Goal: Register for event/course

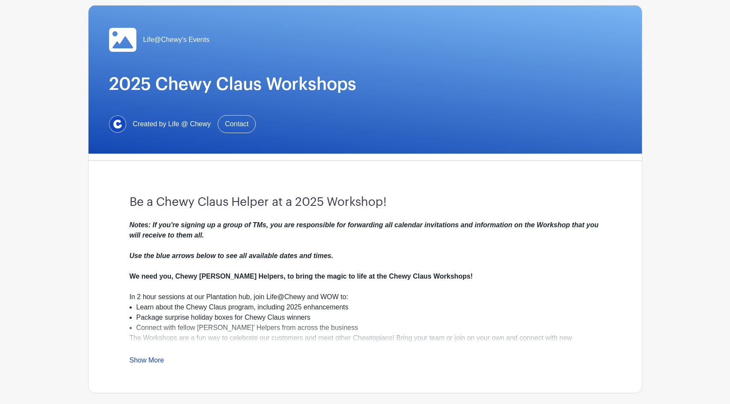
scroll to position [86, 0]
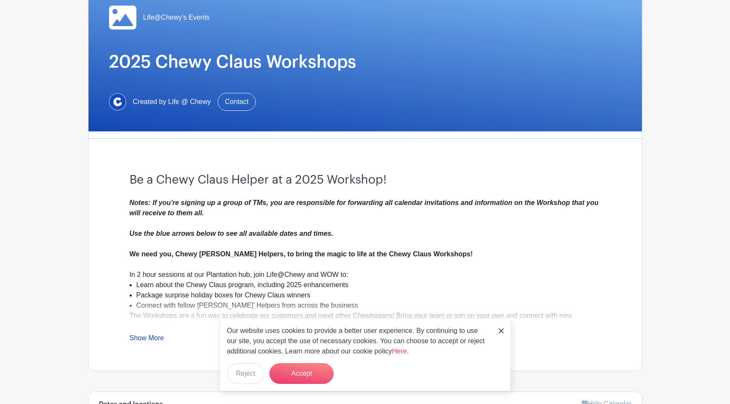
click at [156, 338] on link "Show More" at bounding box center [147, 339] width 35 height 11
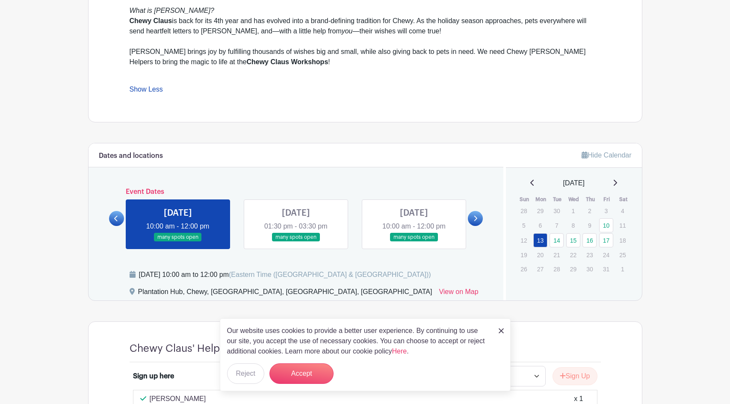
scroll to position [428, 0]
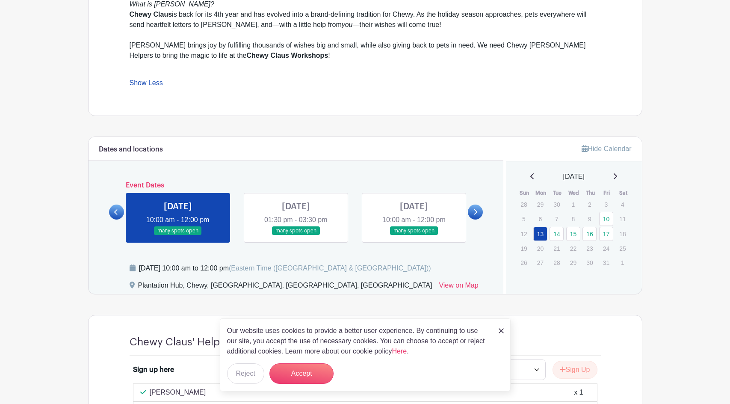
click at [479, 211] on link at bounding box center [475, 211] width 15 height 15
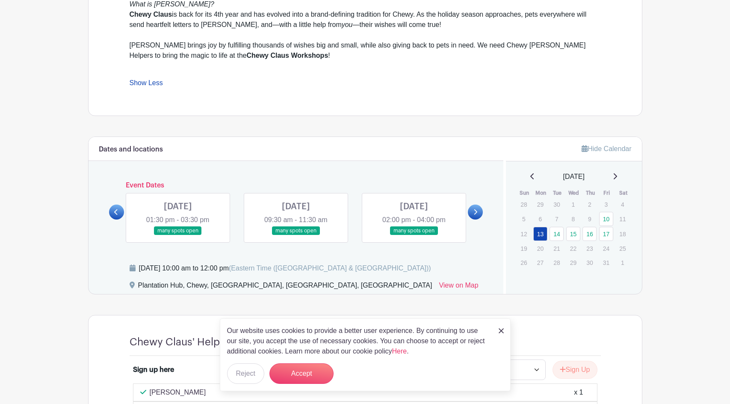
click at [114, 211] on icon at bounding box center [116, 212] width 4 height 6
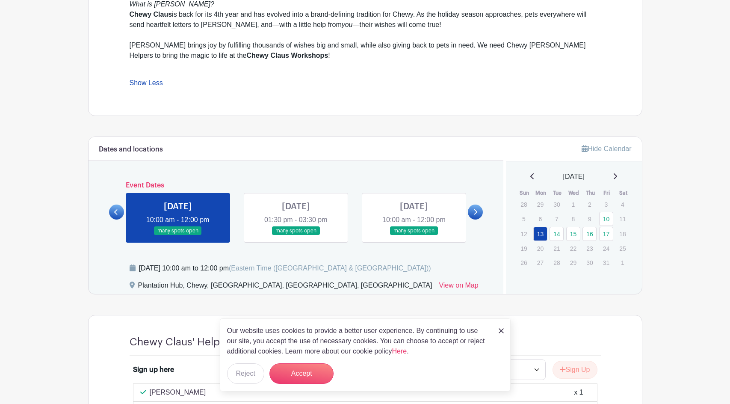
click at [414, 235] on link at bounding box center [414, 235] width 0 height 0
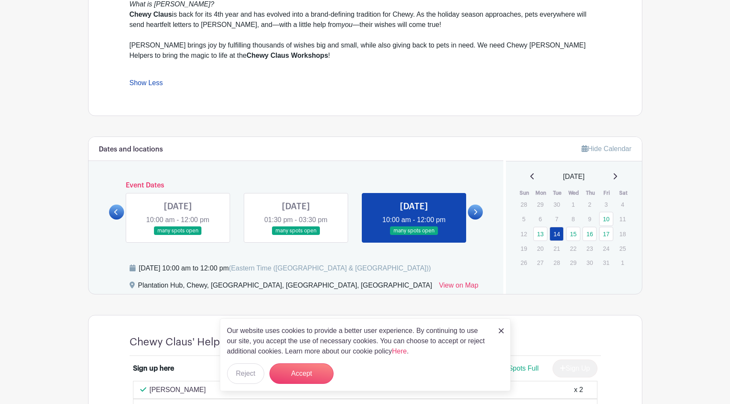
click at [473, 210] on icon at bounding box center [475, 212] width 4 height 6
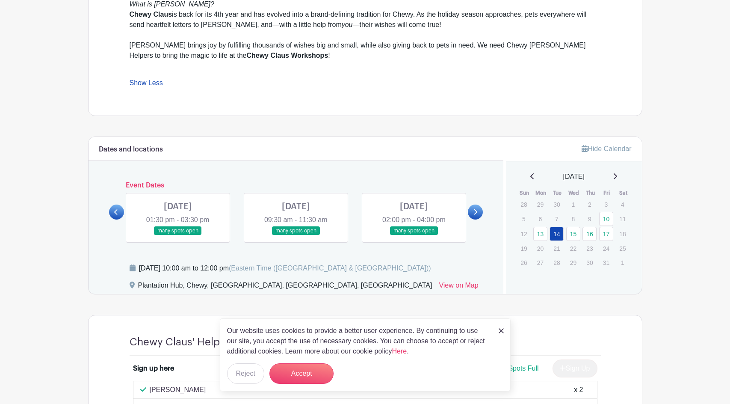
click at [118, 212] on icon at bounding box center [116, 212] width 4 height 6
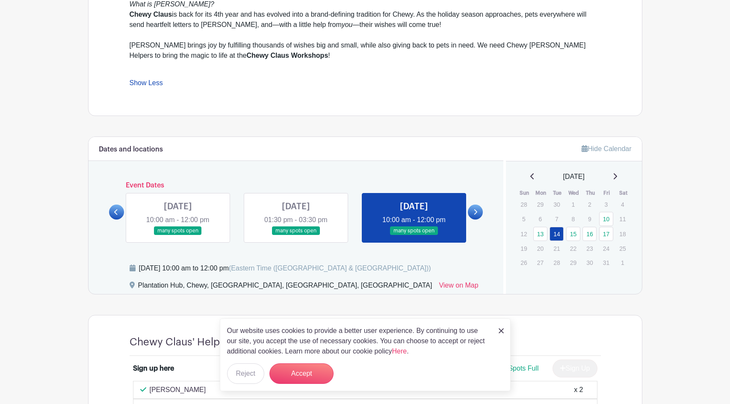
click at [296, 235] on link at bounding box center [296, 235] width 0 height 0
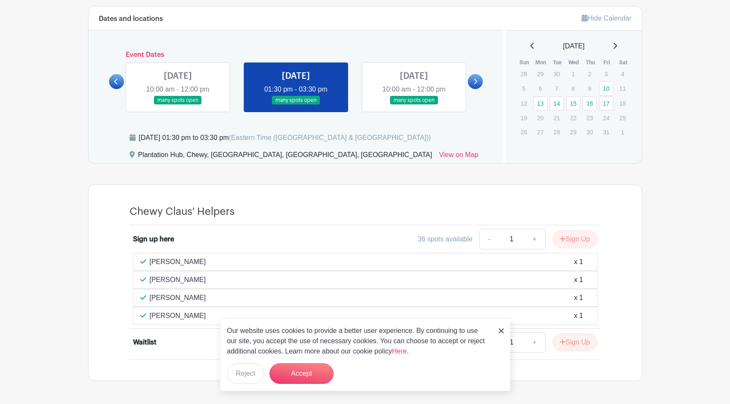
scroll to position [588, 0]
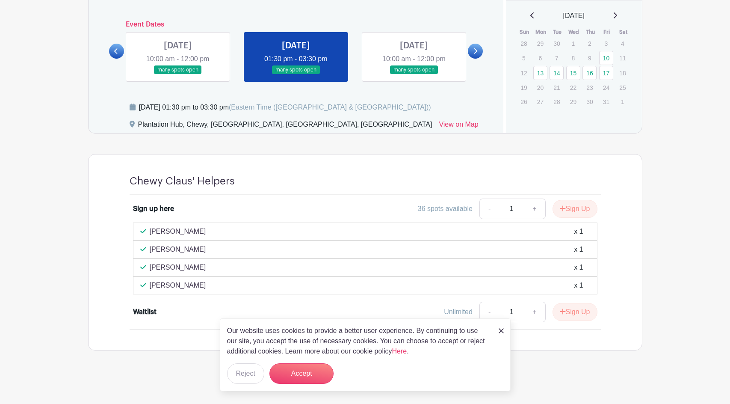
click at [470, 53] on link at bounding box center [475, 51] width 15 height 15
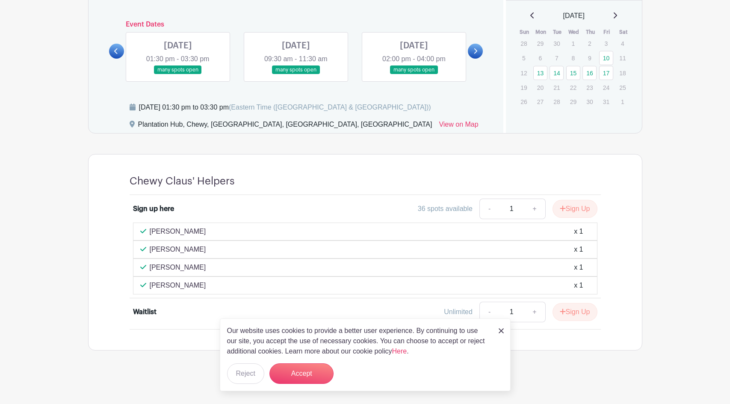
click at [178, 74] on link at bounding box center [178, 74] width 0 height 0
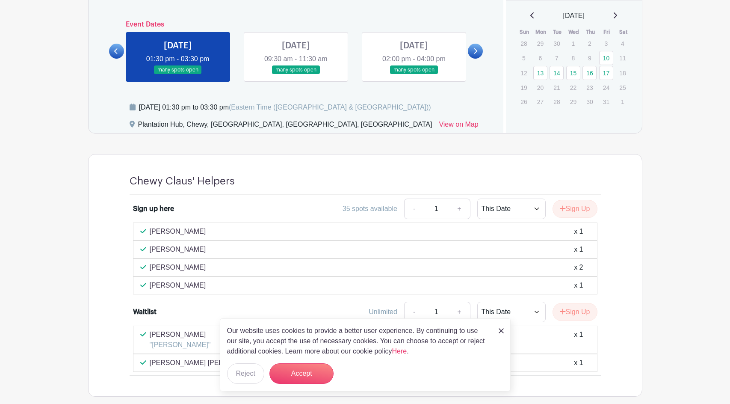
click at [502, 330] on img at bounding box center [501, 330] width 5 height 5
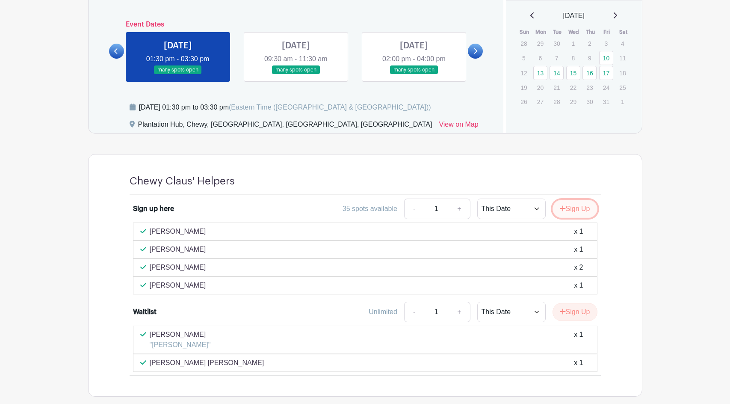
click at [584, 208] on button "Sign Up" at bounding box center [574, 209] width 45 height 18
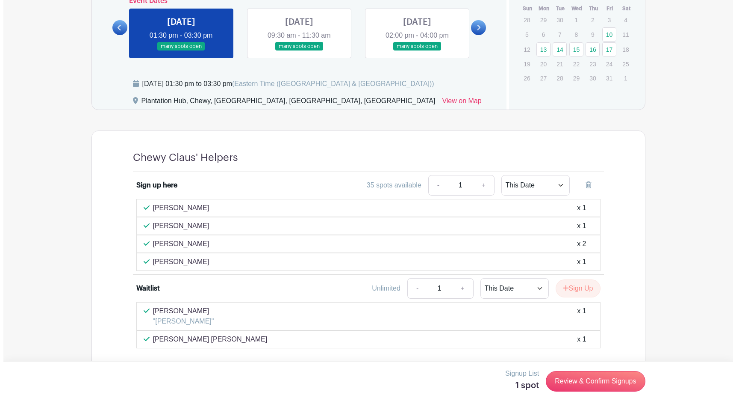
scroll to position [635, 0]
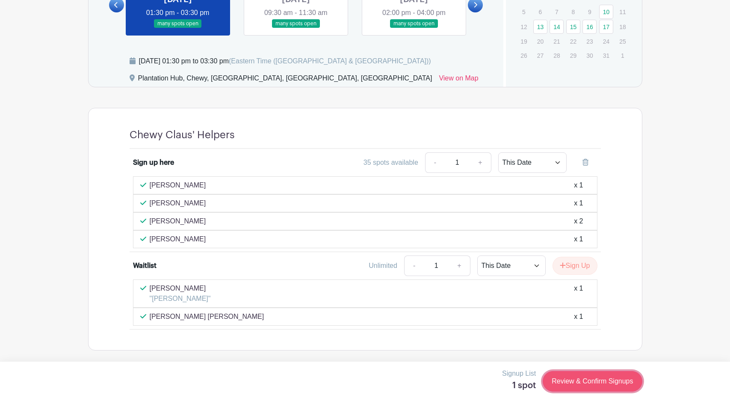
click at [600, 381] on link "Review & Confirm Signups" at bounding box center [592, 381] width 99 height 21
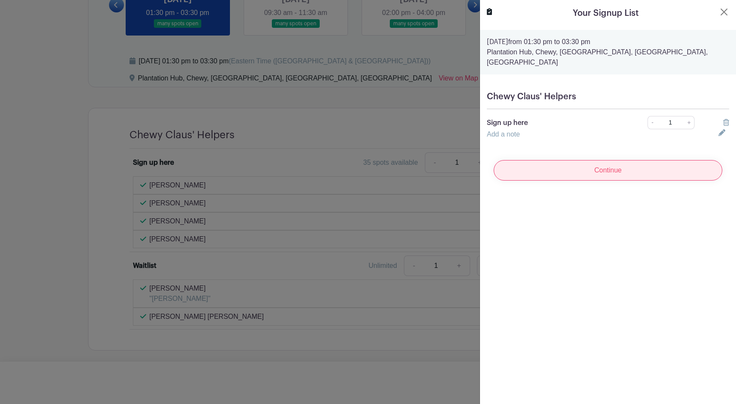
click at [615, 160] on input "Continue" at bounding box center [608, 170] width 229 height 21
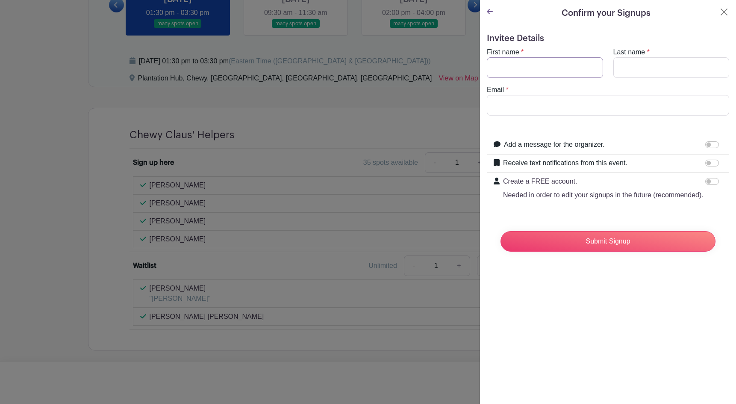
click at [560, 69] on input "First name" at bounding box center [545, 67] width 116 height 21
type input "Vida"
type input "Reya"
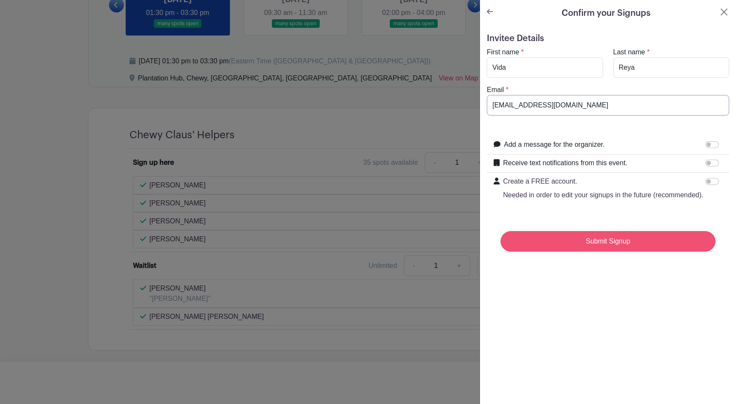
type input "[EMAIL_ADDRESS][DOMAIN_NAME]"
click at [646, 251] on input "Submit Signup" at bounding box center [608, 241] width 215 height 21
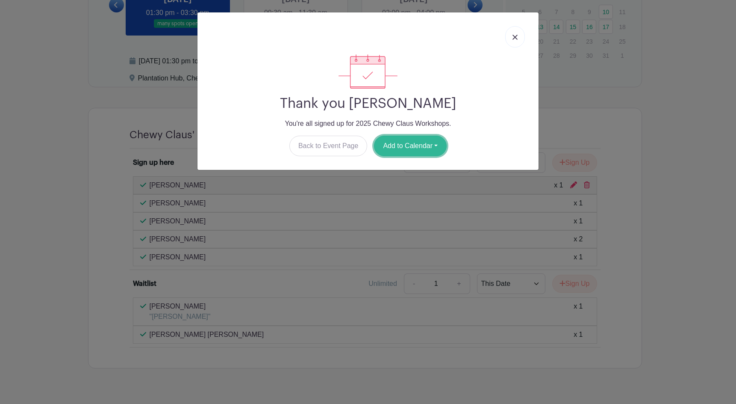
click at [406, 145] on button "Add to Calendar" at bounding box center [410, 146] width 73 height 21
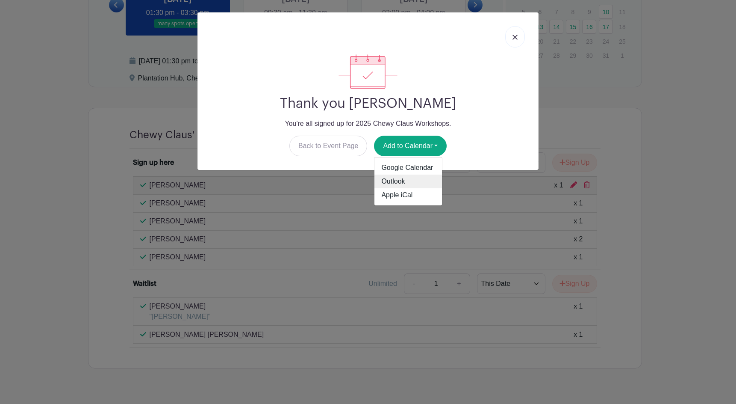
click at [403, 177] on link "Outlook" at bounding box center [409, 181] width 68 height 14
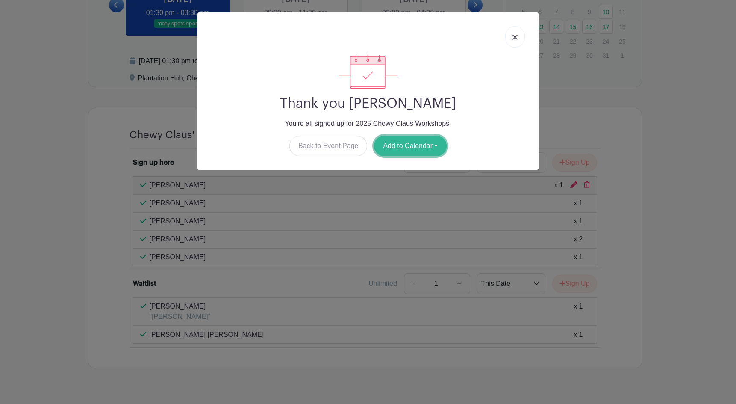
click at [436, 146] on button "Add to Calendar" at bounding box center [410, 146] width 73 height 21
